Goal: Task Accomplishment & Management: Manage account settings

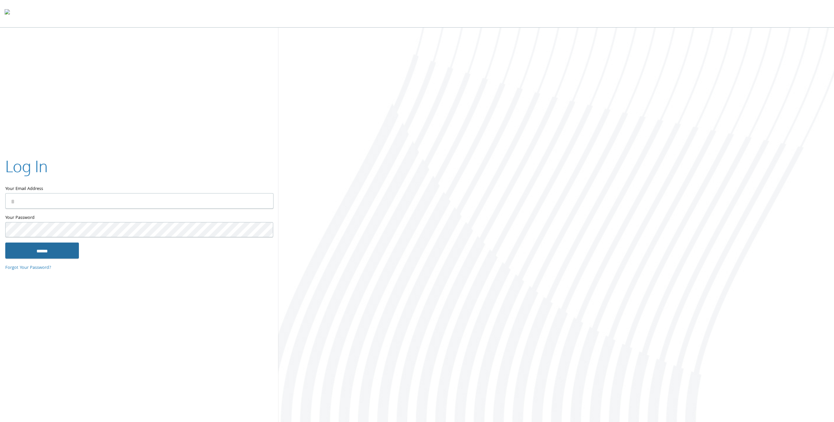
type input "**********"
click at [40, 254] on input "******" at bounding box center [42, 251] width 74 height 16
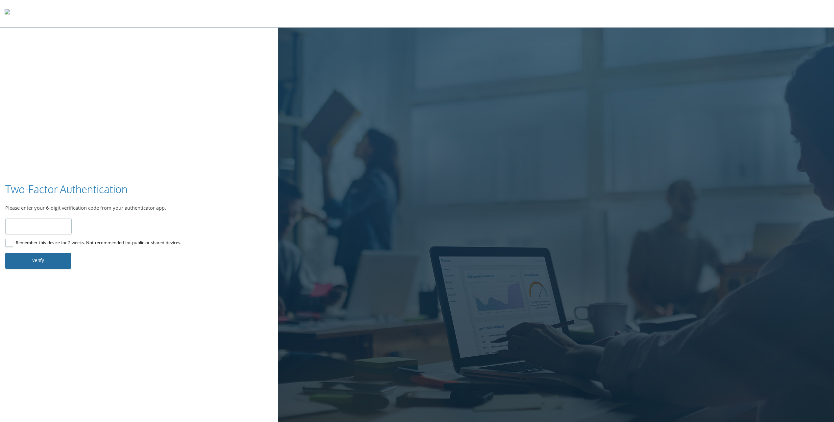
type input "******"
click at [47, 258] on button "Verify" at bounding box center [38, 261] width 66 height 16
